Goal: Navigation & Orientation: Find specific page/section

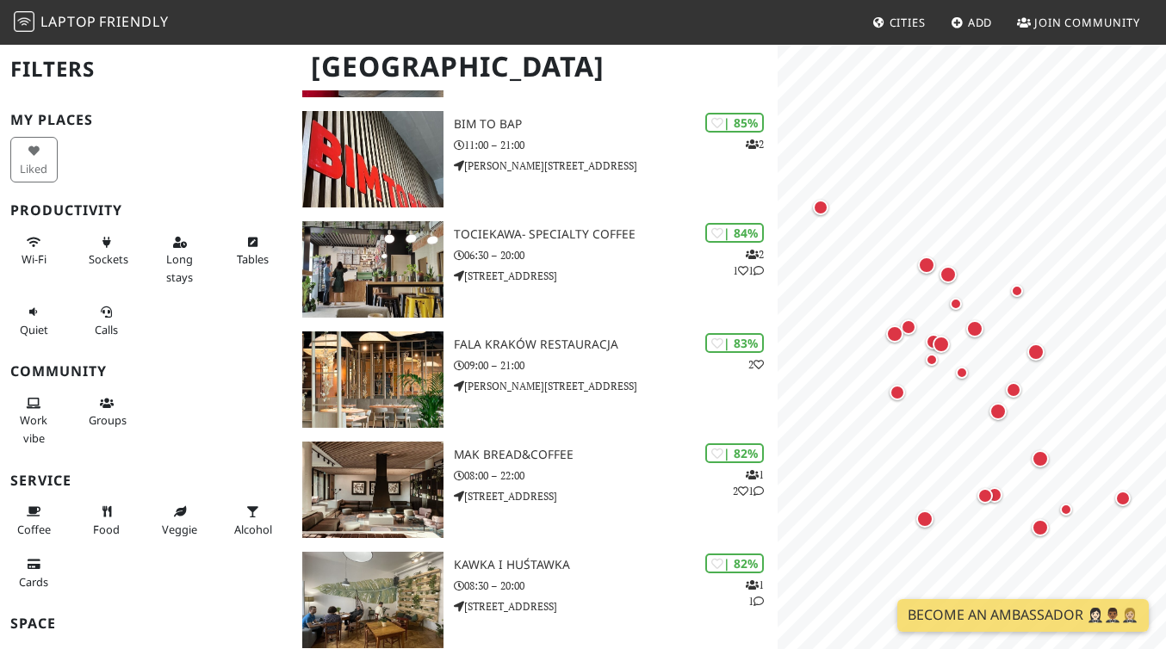
scroll to position [623, 0]
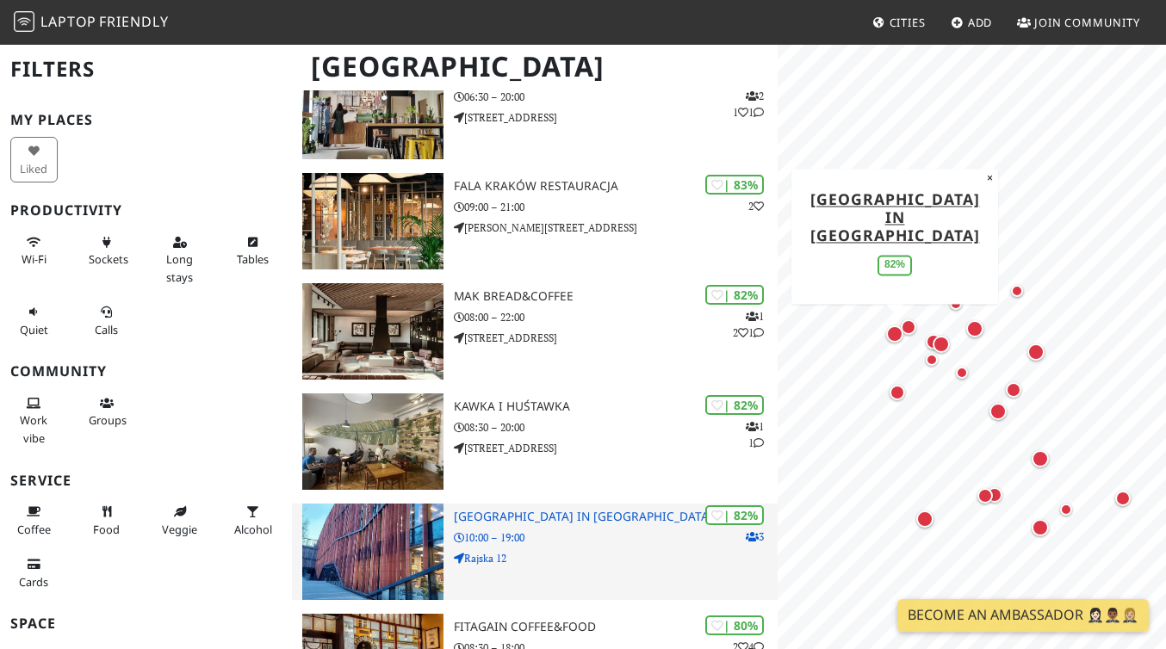
click at [474, 510] on h3 "[GEOGRAPHIC_DATA] in [GEOGRAPHIC_DATA]" at bounding box center [616, 517] width 324 height 15
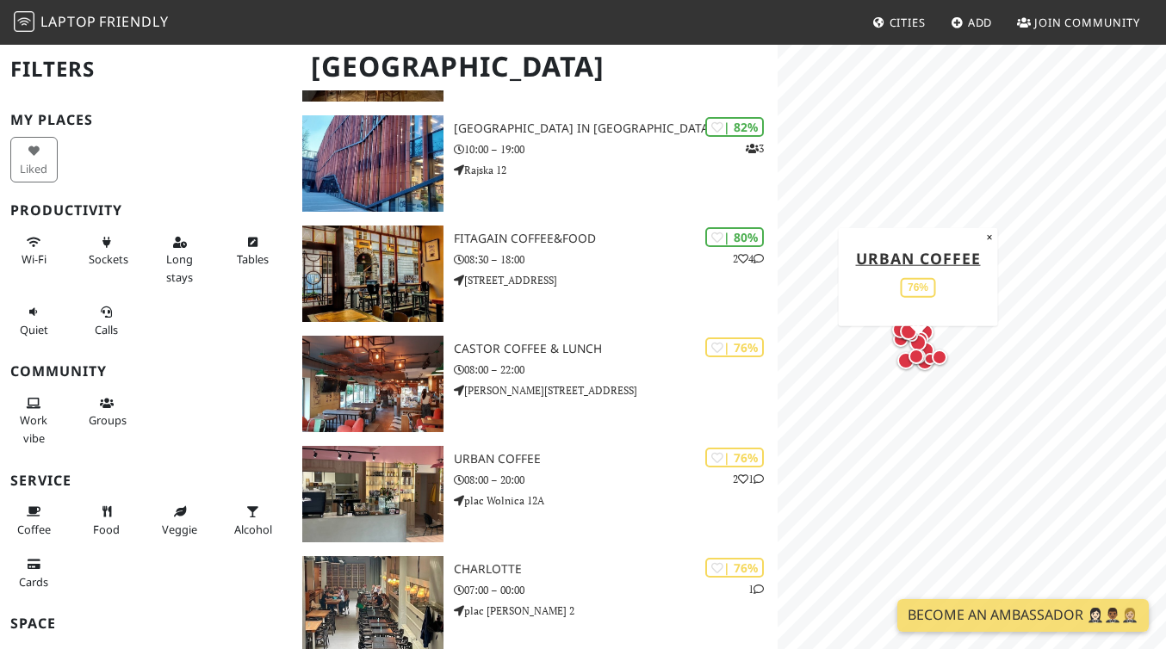
scroll to position [1284, 0]
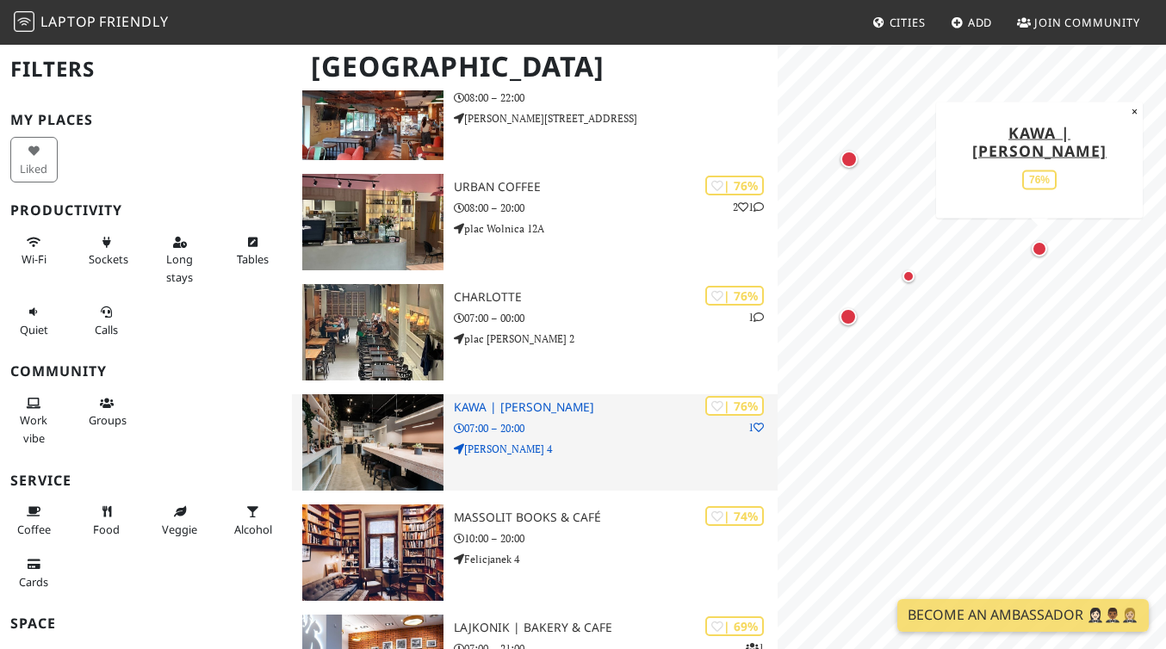
click at [549, 400] on h3 "kawa | [PERSON_NAME]" at bounding box center [616, 407] width 324 height 15
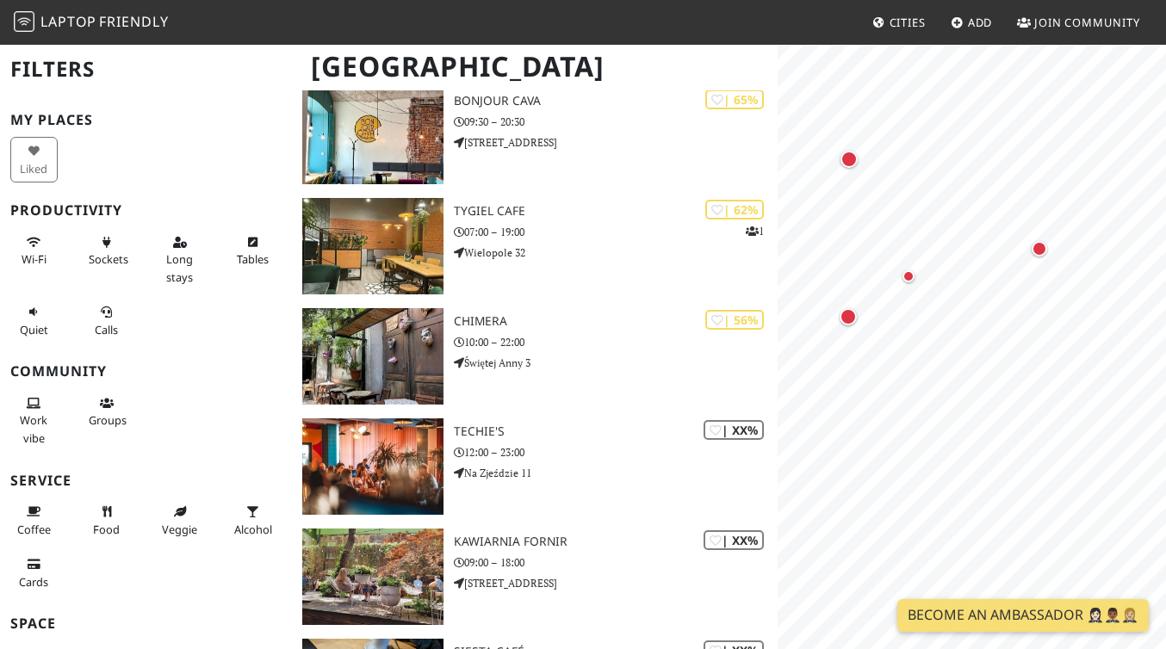
scroll to position [1870, 0]
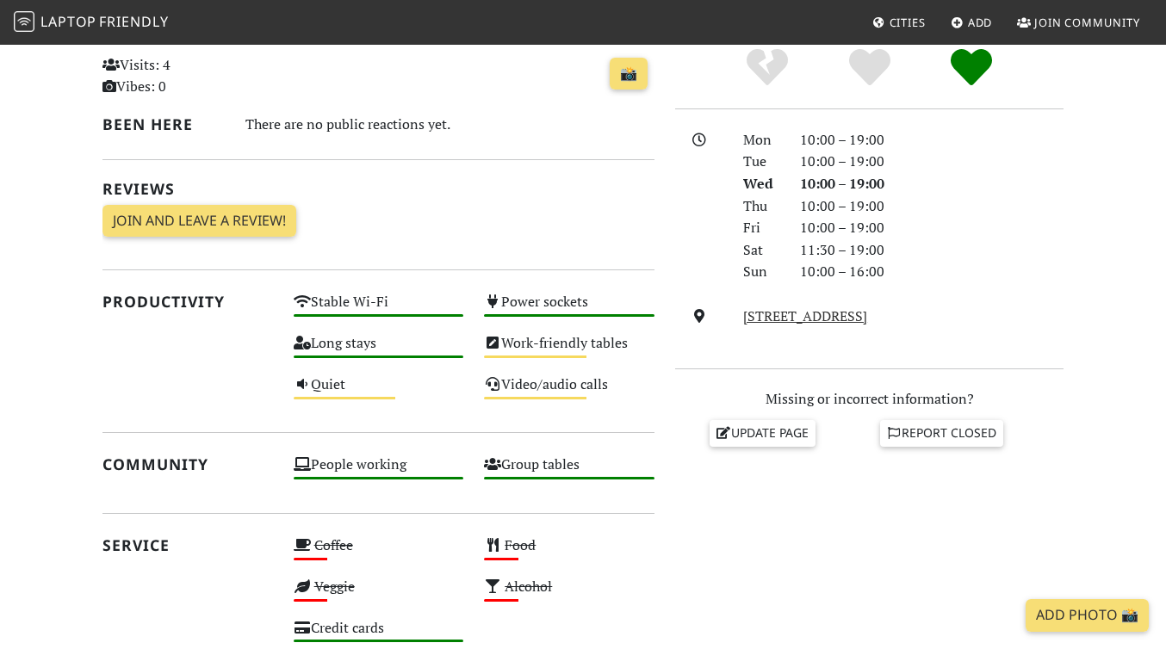
scroll to position [262, 0]
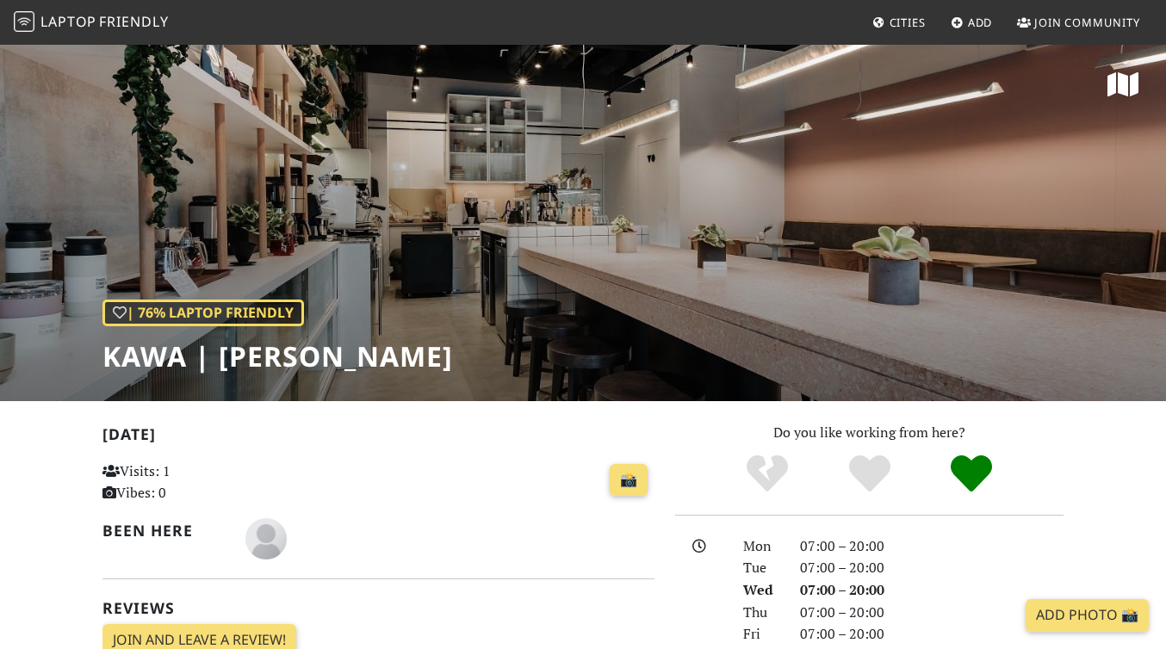
click at [643, 390] on div "| 76% Laptop Friendly kawa | [PERSON_NAME]" at bounding box center [583, 222] width 1166 height 358
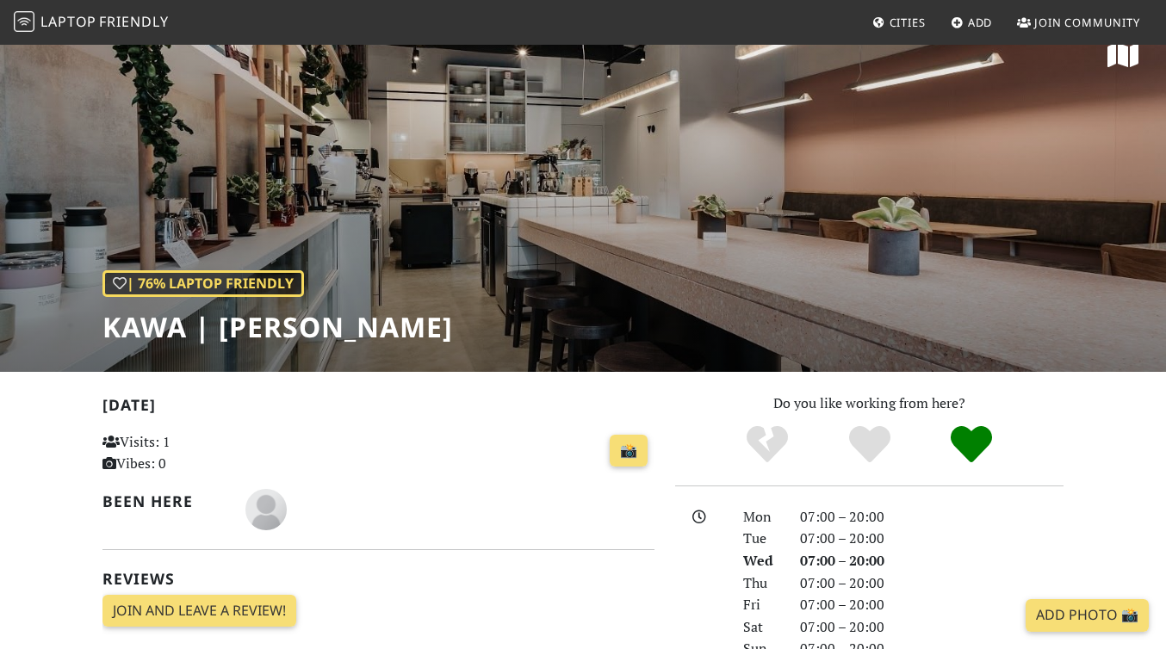
scroll to position [32, 0]
